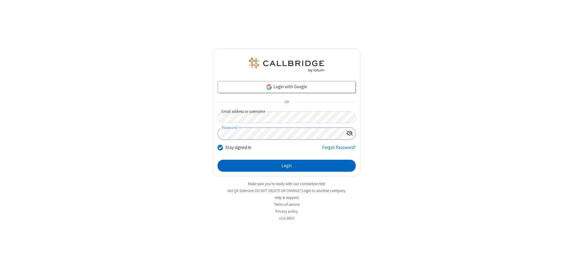
click at [287, 165] on button "Login" at bounding box center [287, 165] width 138 height 12
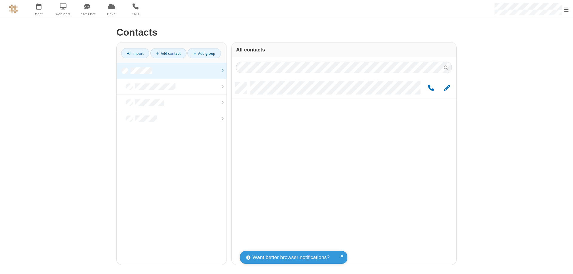
scroll to position [182, 220]
click at [172, 70] on link at bounding box center [172, 71] width 110 height 16
click at [168, 53] on link "Add contact" at bounding box center [169, 53] width 36 height 10
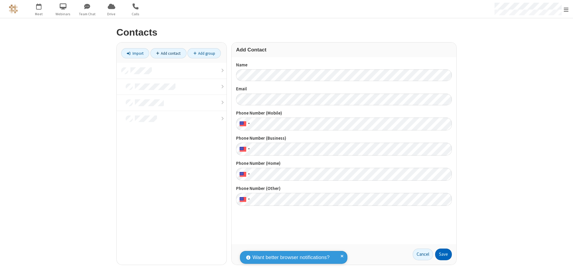
click at [444, 254] on button "Save" at bounding box center [443, 254] width 17 height 12
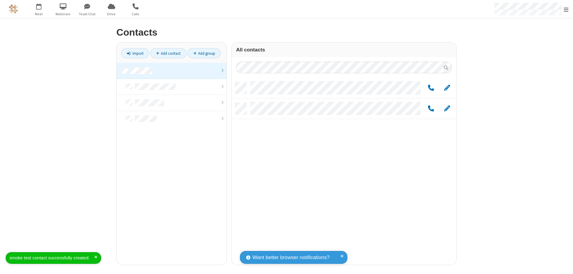
scroll to position [182, 220]
